Goal: Obtain resource: Obtain resource

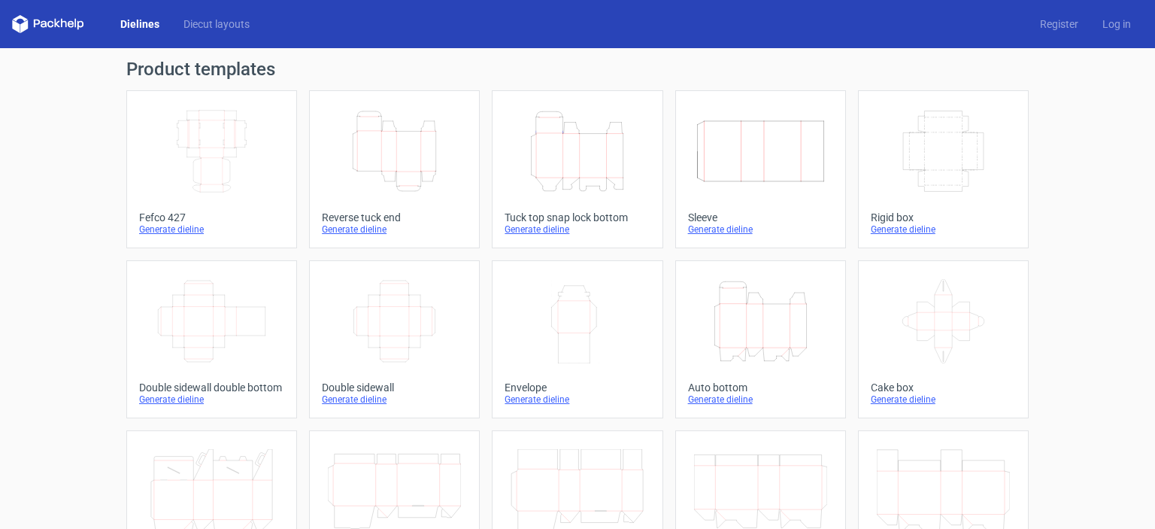
click at [556, 158] on icon "Height Depth Width" at bounding box center [577, 151] width 133 height 84
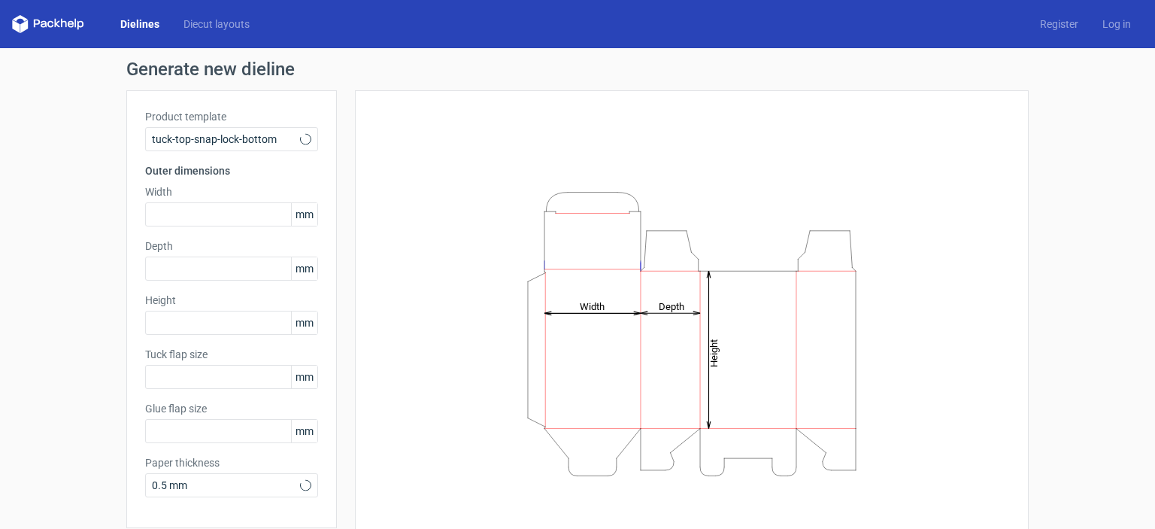
type input "15"
type input "10"
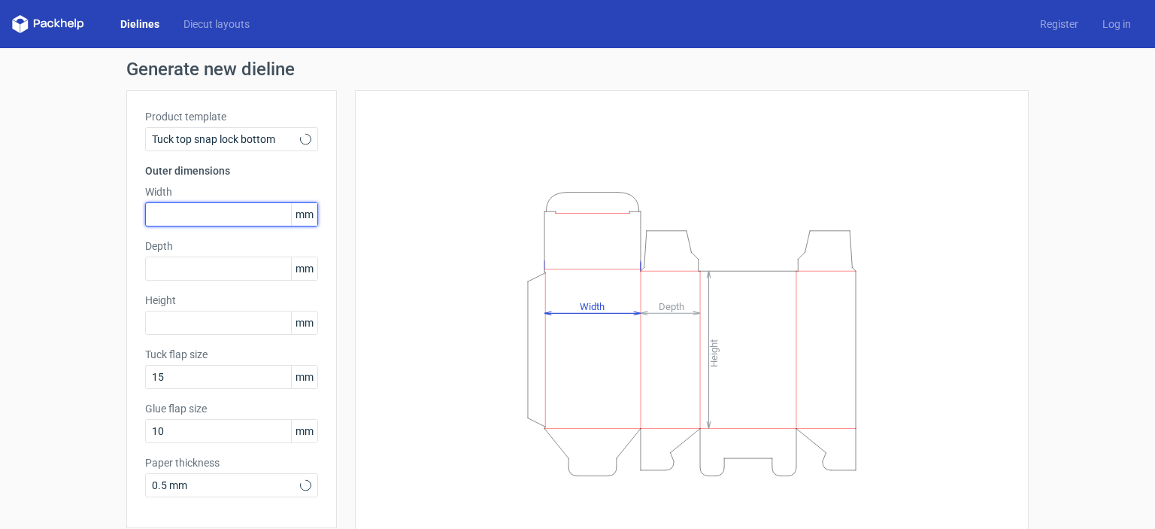
click at [196, 207] on input "text" at bounding box center [231, 214] width 173 height 24
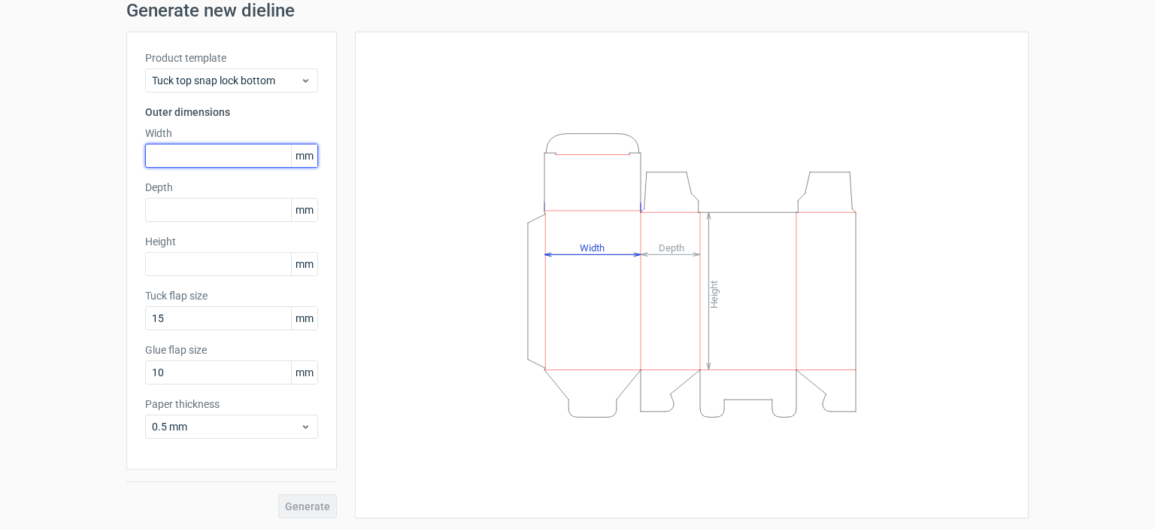
scroll to position [59, 0]
click at [501, 527] on div "Generate new dieline Product template Tuck top snap lock bottom Outer dimension…" at bounding box center [577, 259] width 1155 height 541
click at [220, 156] on input "text" at bounding box center [231, 155] width 173 height 24
type input "140"
click at [224, 190] on label "Depth" at bounding box center [231, 186] width 173 height 15
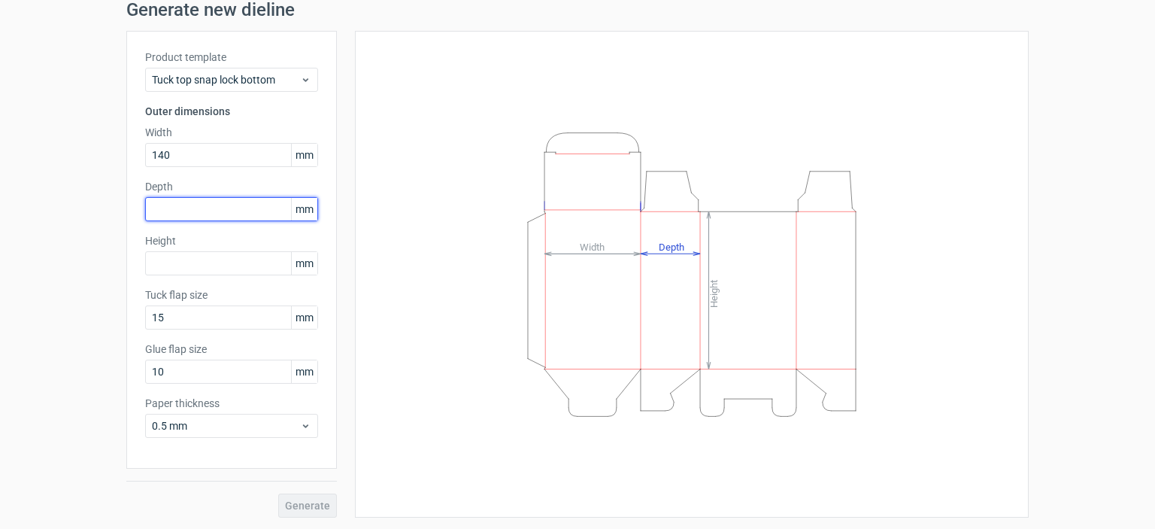
click at [225, 197] on input "text" at bounding box center [231, 209] width 173 height 24
type input "45"
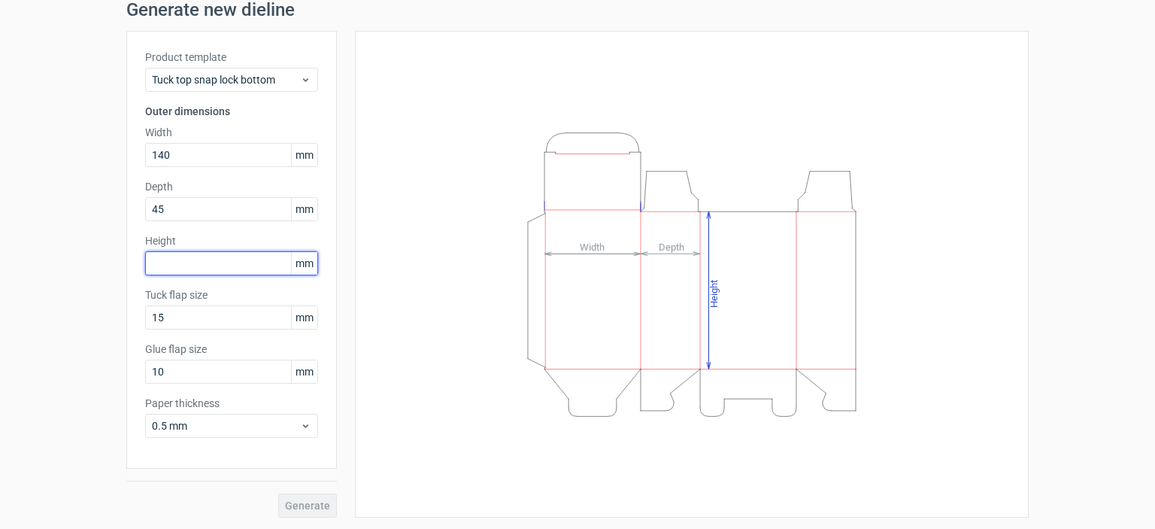
click at [214, 256] on input "text" at bounding box center [231, 263] width 173 height 24
type input "125"
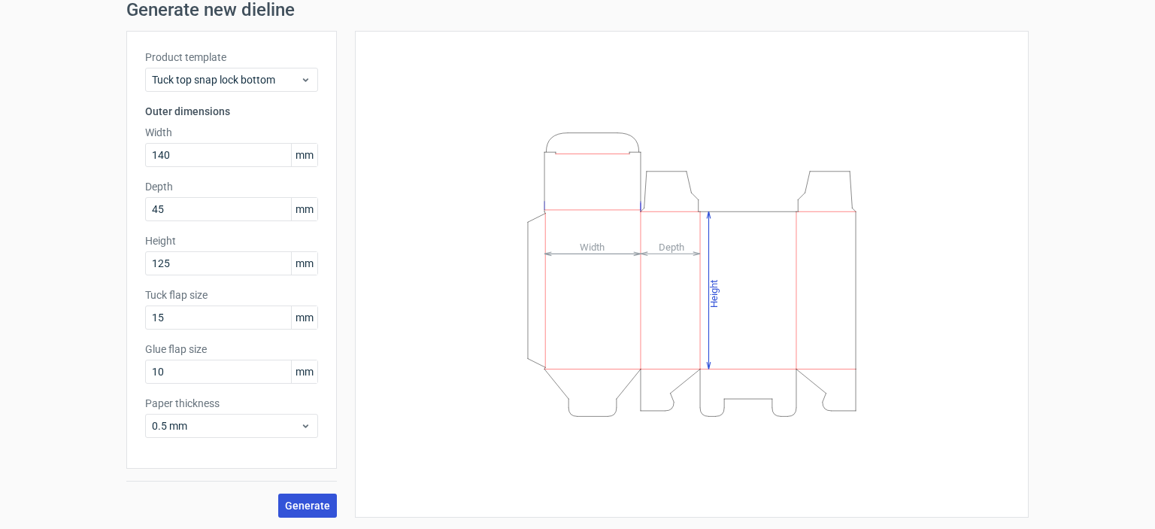
click at [307, 496] on button "Generate" at bounding box center [307, 505] width 59 height 24
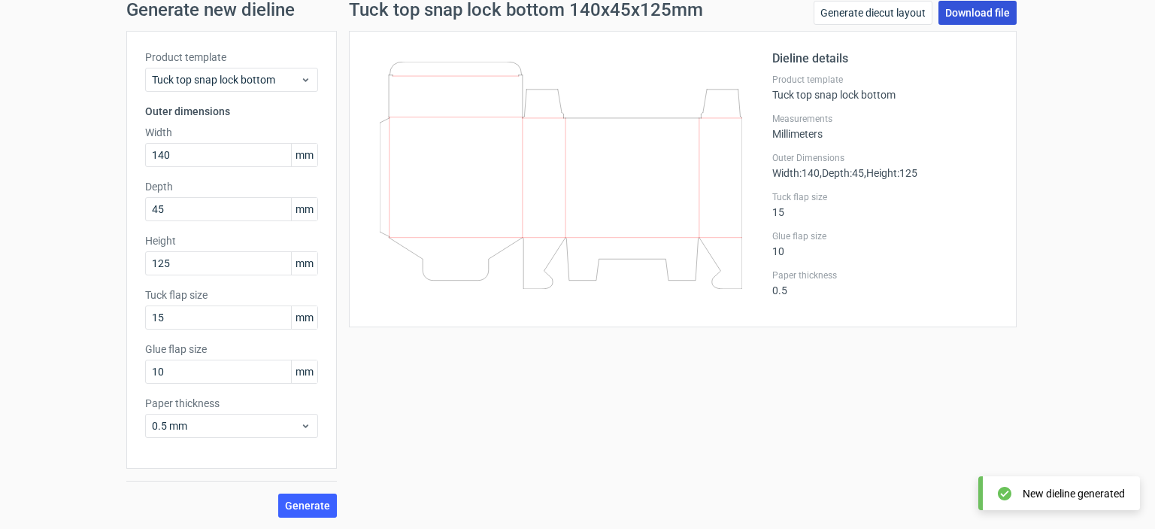
click at [961, 8] on link "Download file" at bounding box center [978, 13] width 78 height 24
